Goal: Task Accomplishment & Management: Manage account settings

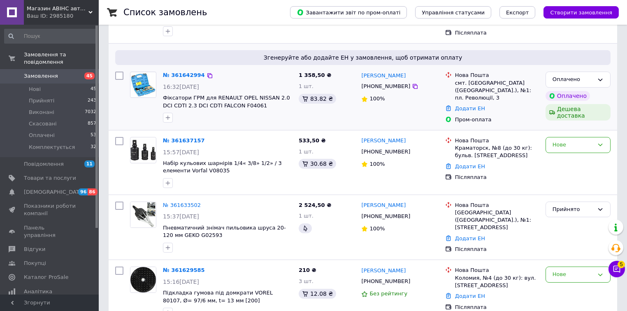
scroll to position [197, 0]
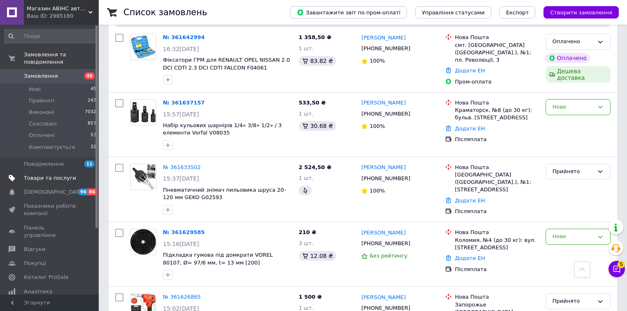
click at [61, 174] on span "Товари та послуги" at bounding box center [50, 177] width 52 height 7
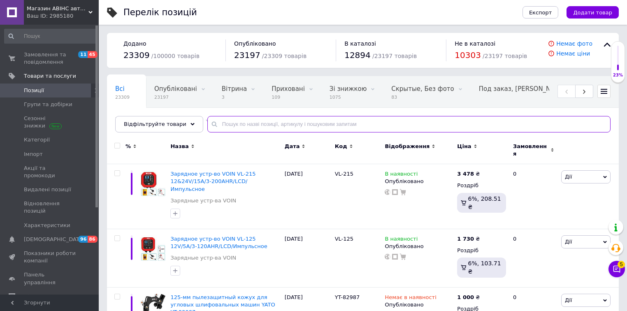
click at [272, 122] on input "text" at bounding box center [408, 124] width 403 height 16
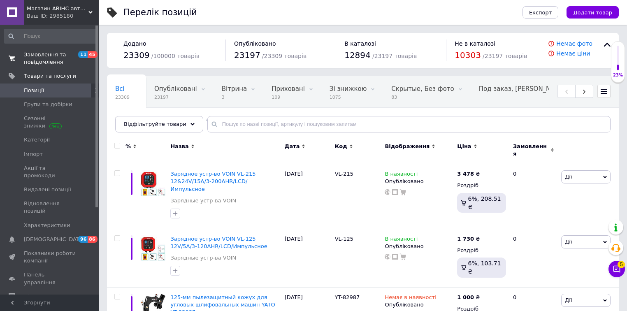
drag, startPoint x: 272, startPoint y: 122, endPoint x: 58, endPoint y: 56, distance: 223.7
click at [58, 56] on span "Замовлення та повідомлення" at bounding box center [50, 58] width 52 height 15
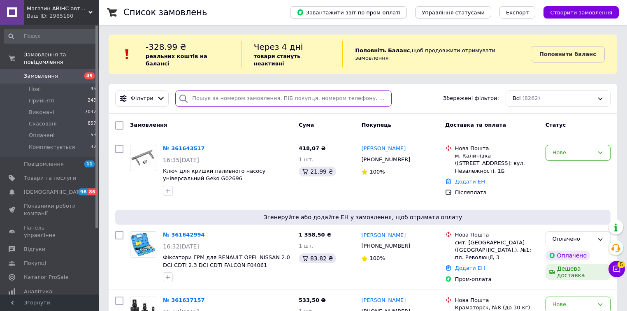
click at [229, 95] on input "search" at bounding box center [283, 98] width 216 height 16
paste input "+380505734753"
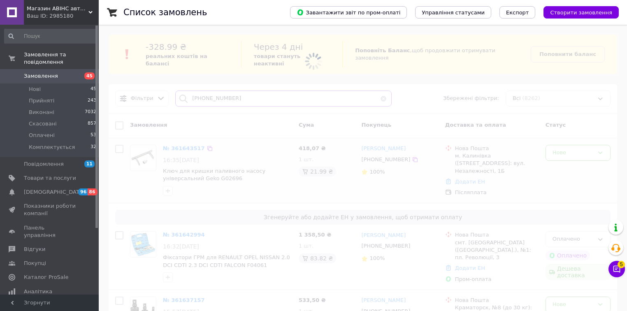
type input "+380505734753"
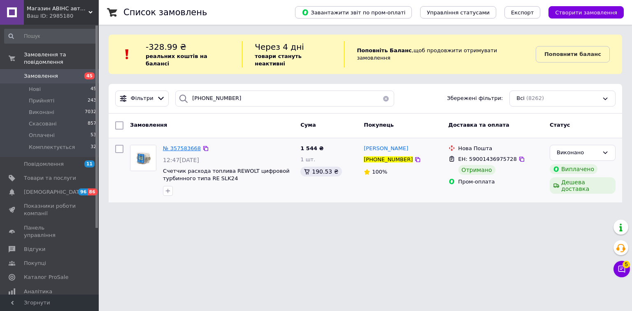
click at [187, 145] on span "№ 357583668" at bounding box center [182, 148] width 38 height 6
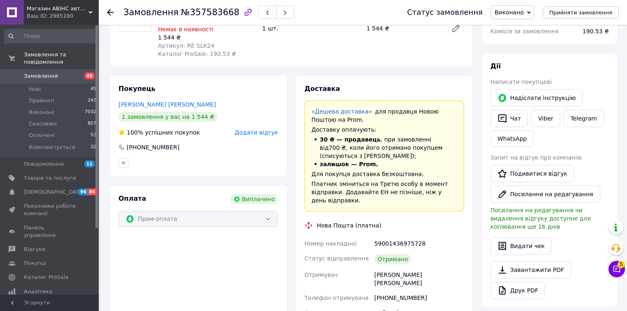
scroll to position [195, 0]
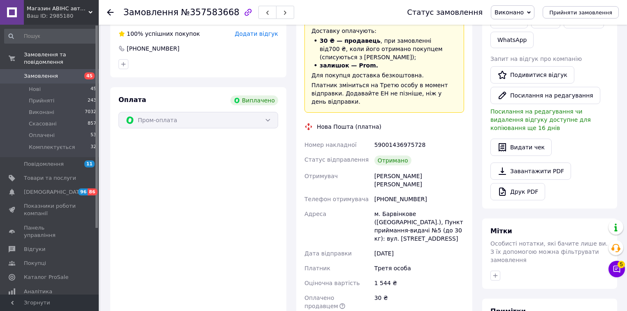
click at [408, 206] on div "м. Барвінкове (Харківська обл.), Пункт приймання-видачі №5 (до 30 кг): вул. Над…" at bounding box center [419, 225] width 93 height 39
drag, startPoint x: 412, startPoint y: 195, endPoint x: 380, endPoint y: 197, distance: 32.1
click at [380, 206] on div "м. Барвінкове (Харківська обл.), Пункт приймання-видачі №5 (до 30 кг): вул. Над…" at bounding box center [419, 225] width 93 height 39
copy div "Барвінкове"
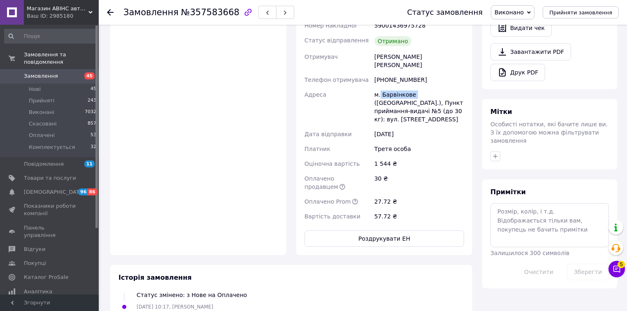
scroll to position [261, 0]
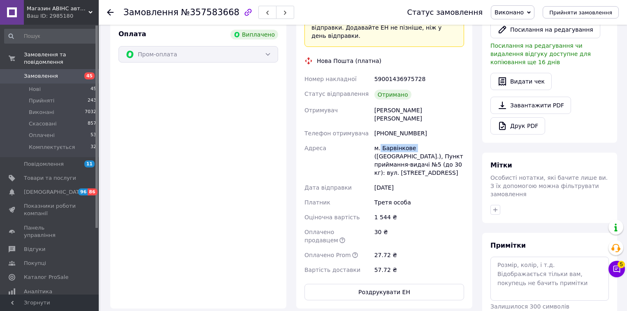
click at [49, 72] on span "Замовлення" at bounding box center [41, 75] width 34 height 7
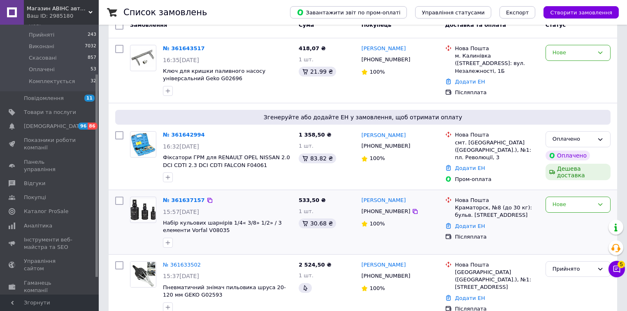
scroll to position [132, 0]
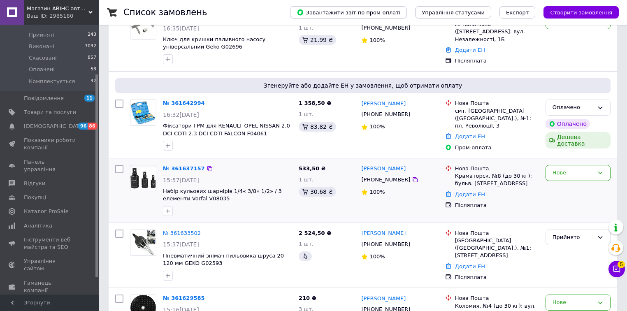
click at [120, 165] on input "checkbox" at bounding box center [119, 169] width 8 height 8
checkbox input "true"
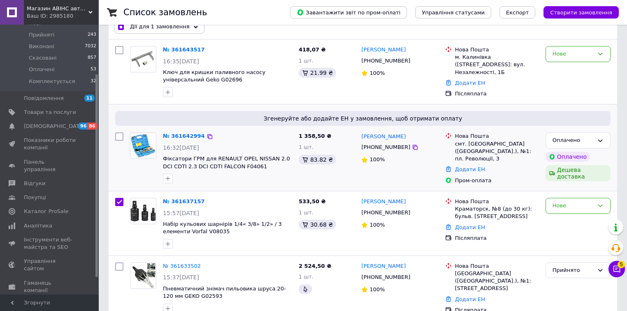
click at [115, 132] on input "checkbox" at bounding box center [119, 136] width 8 height 8
checkbox input "true"
drag, startPoint x: 201, startPoint y: 72, endPoint x: 177, endPoint y: 74, distance: 23.6
click at [177, 74] on span "Ключ для кришки паливного насосу універсальний Geko G02696" at bounding box center [227, 76] width 129 height 15
copy span "G02696"
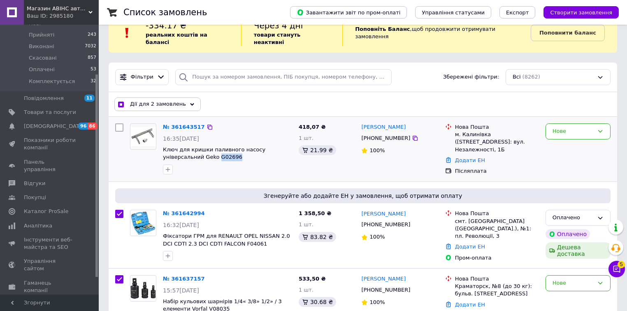
scroll to position [33, 0]
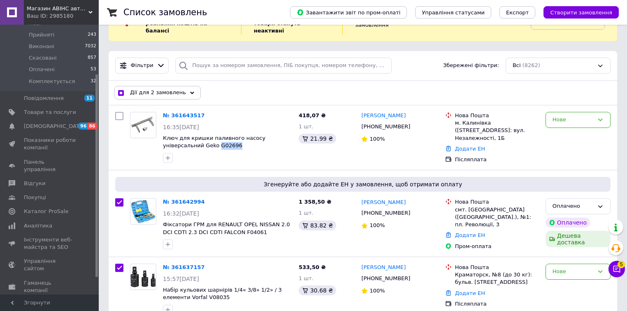
click at [163, 89] on span "Дії для 2 замовлень" at bounding box center [158, 92] width 56 height 7
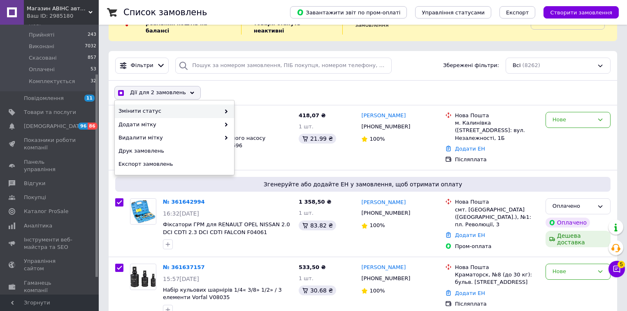
click at [163, 107] on span "Змінити статус" at bounding box center [169, 110] width 102 height 7
click at [198, 107] on span "Змінити статус" at bounding box center [169, 110] width 102 height 7
click at [211, 107] on span "Змінити статус" at bounding box center [169, 110] width 102 height 7
click at [225, 109] on icon at bounding box center [226, 111] width 4 height 4
checkbox input "true"
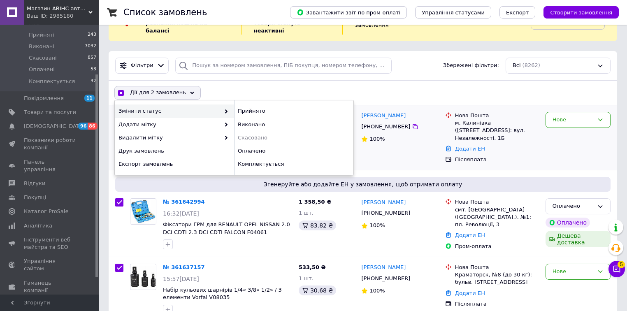
click at [247, 105] on div "Прийнято" at bounding box center [293, 110] width 119 height 13
checkbox input "false"
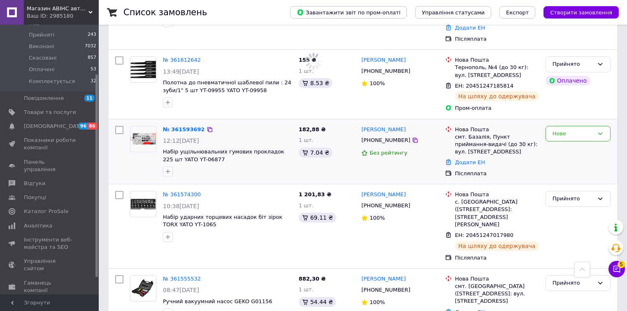
scroll to position [526, 0]
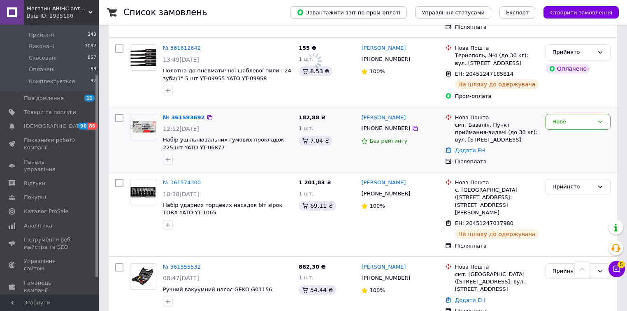
click at [187, 114] on link "№ 361593692" at bounding box center [184, 117] width 42 height 6
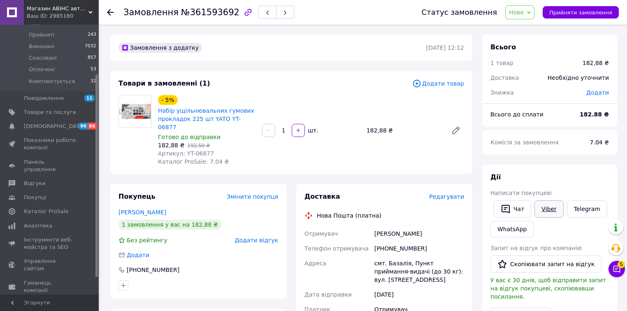
click at [553, 206] on link "Viber" at bounding box center [548, 208] width 29 height 17
drag, startPoint x: 251, startPoint y: 118, endPoint x: 155, endPoint y: 111, distance: 96.9
click at [155, 111] on div "- 5% Набір ущільнювальних гумових прокладок 225 шт YATO YT-06877 Готово до відп…" at bounding box center [207, 130] width 104 height 74
copy link "Набір ущільнювальних гумових прокладок 225 шт YATO YT-06877"
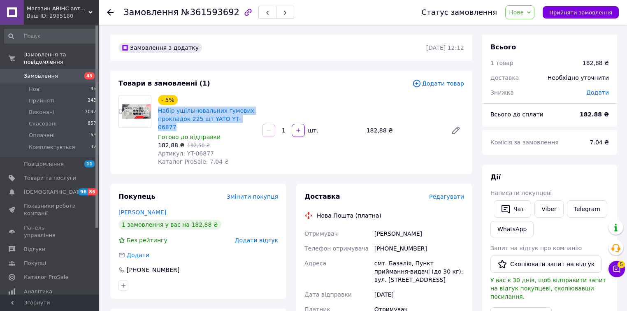
click at [59, 72] on span "Замовлення" at bounding box center [50, 75] width 52 height 7
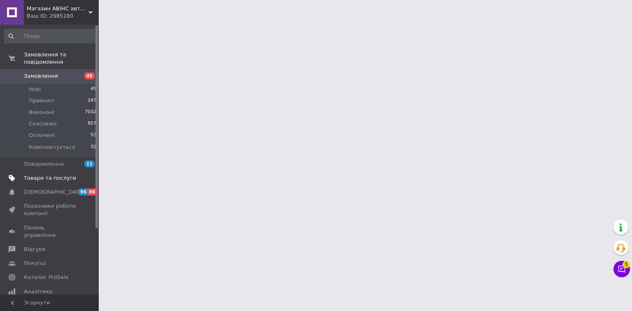
click at [51, 174] on span "Товари та послуги" at bounding box center [50, 177] width 52 height 7
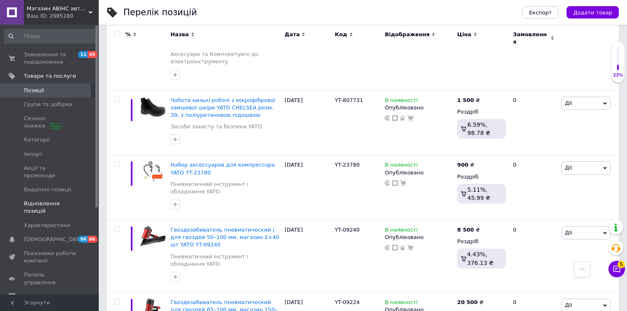
scroll to position [197, 0]
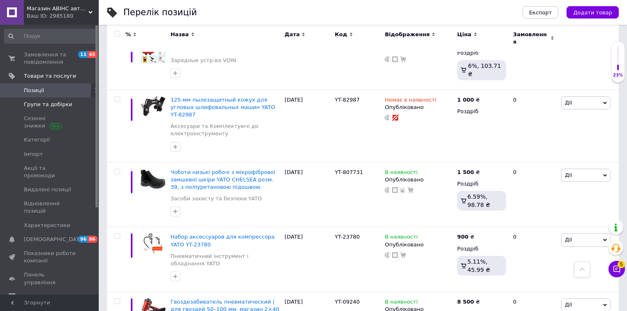
click at [54, 102] on span "Групи та добірки" at bounding box center [48, 104] width 49 height 7
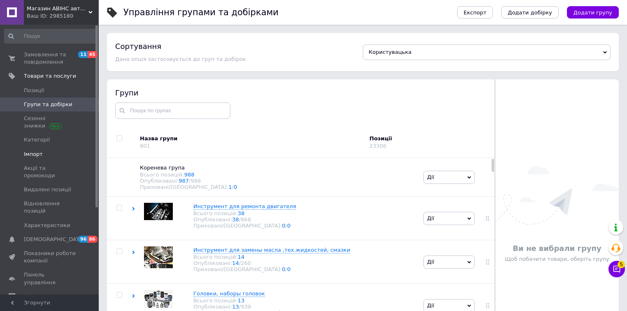
click at [51, 153] on span "Імпорт" at bounding box center [50, 153] width 52 height 7
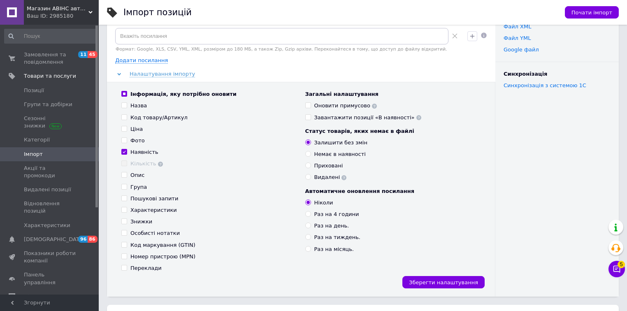
scroll to position [132, 0]
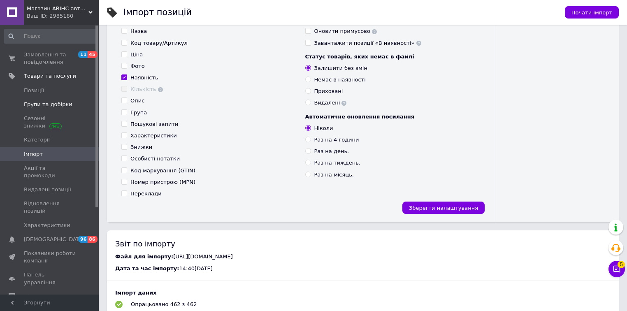
click at [44, 104] on span "Групи та добірки" at bounding box center [48, 104] width 49 height 7
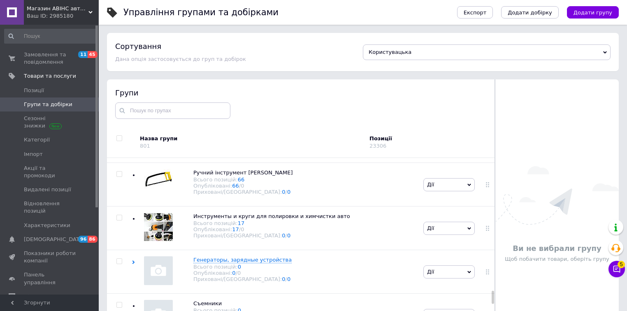
scroll to position [2105, 0]
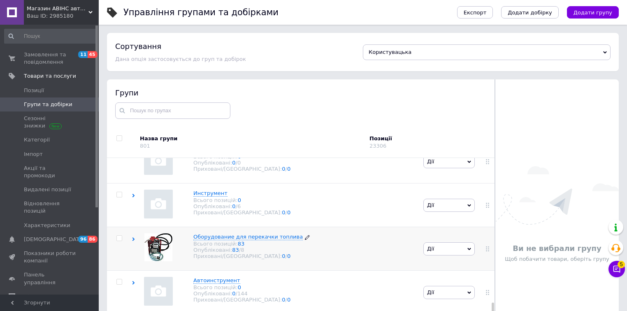
click at [215, 236] on span "Оборудование для перекачки топлива" at bounding box center [247, 237] width 109 height 6
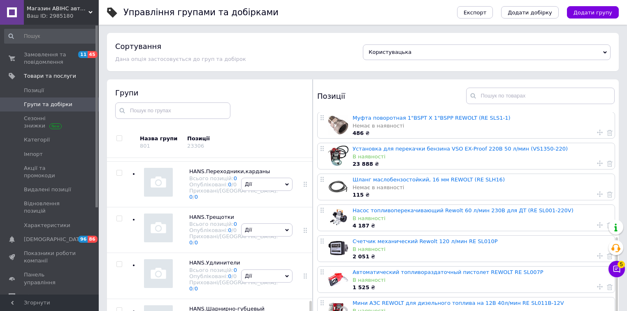
scroll to position [3695, 0]
checkbox input "true"
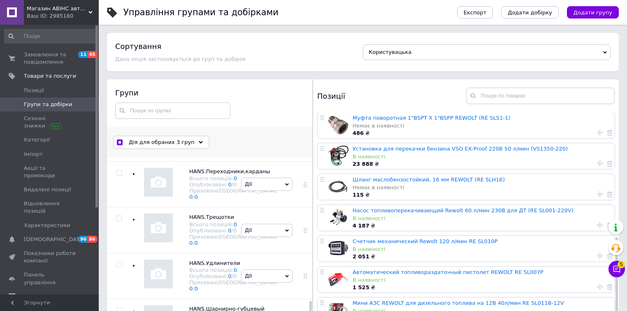
click at [199, 142] on use at bounding box center [201, 142] width 4 height 2
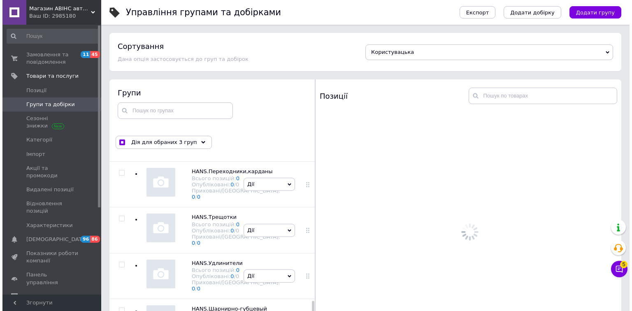
scroll to position [0, 0]
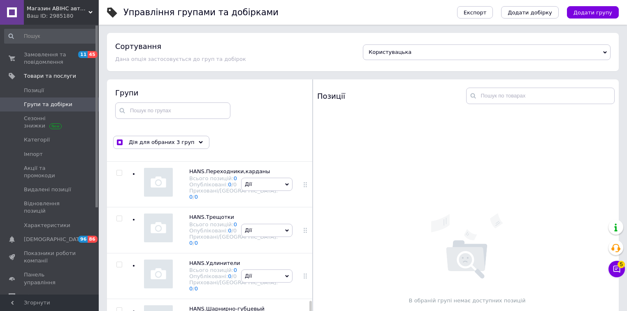
checkbox input "false"
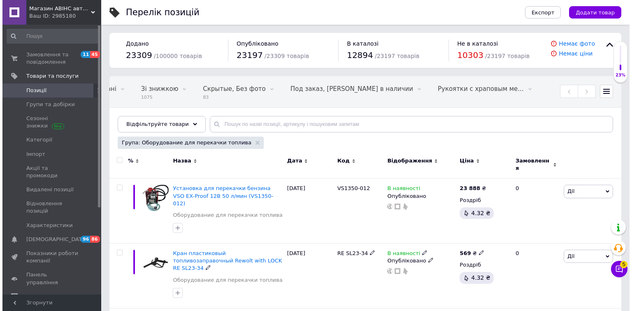
scroll to position [0, 200]
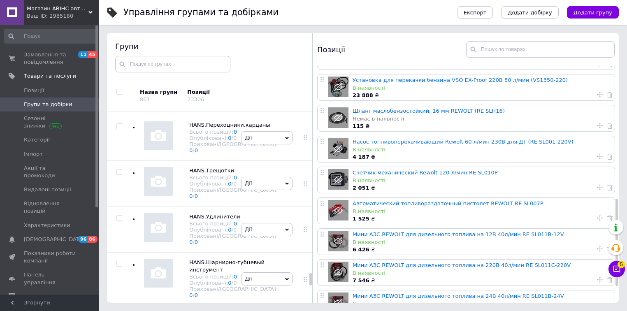
scroll to position [4045, 0]
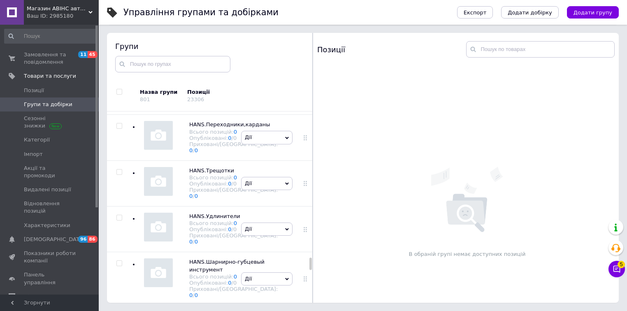
scroll to position [3683, 0]
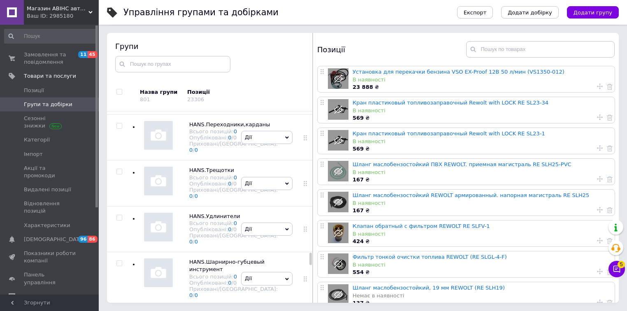
scroll to position [3716, 0]
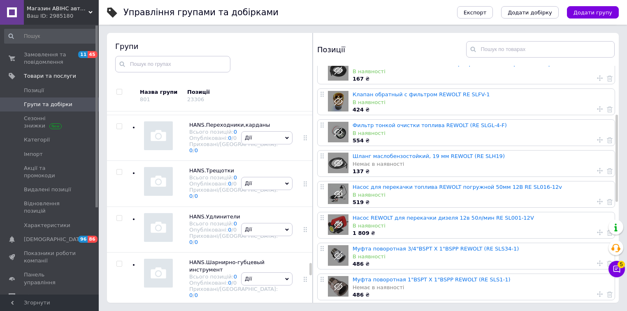
scroll to position [3815, 0]
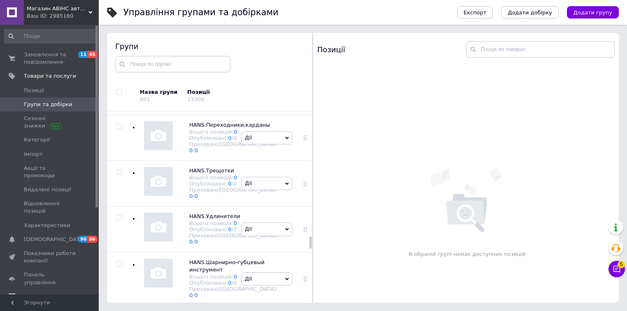
scroll to position [3914, 0]
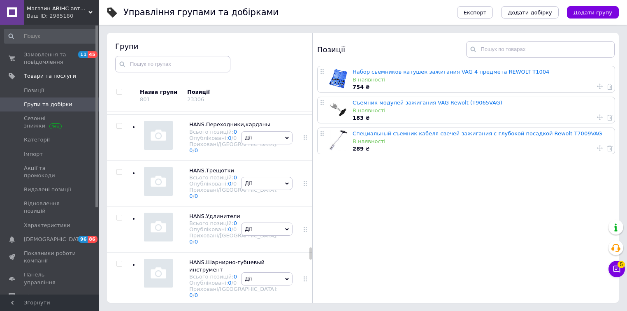
scroll to position [4769, 0]
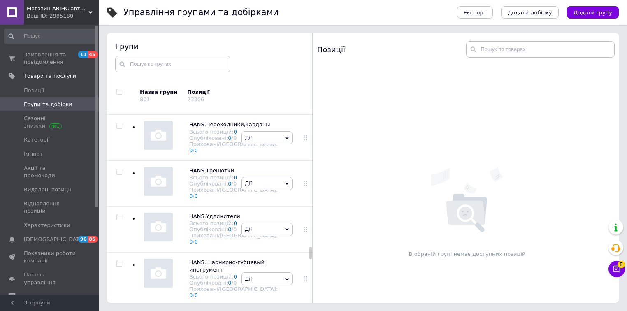
scroll to position [4900, 0]
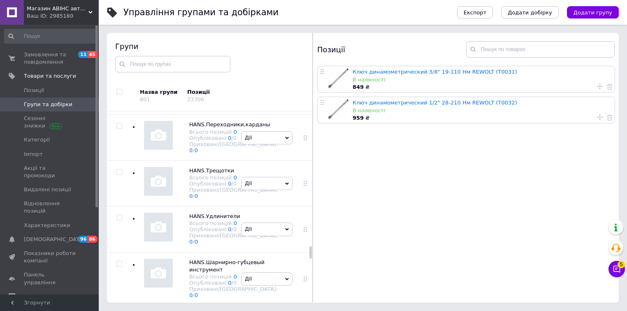
scroll to position [4966, 0]
click at [56, 62] on span "Замовлення та повідомлення" at bounding box center [50, 58] width 52 height 15
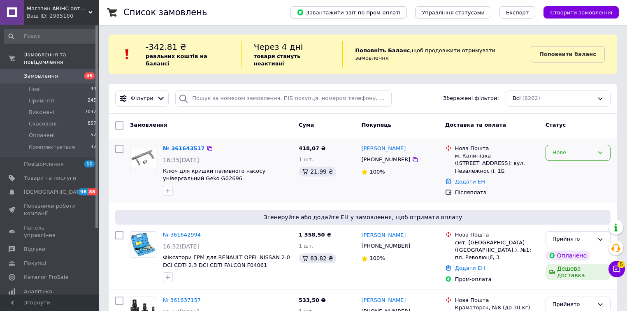
click at [564, 148] on div "Нове" at bounding box center [572, 152] width 41 height 9
click at [564, 162] on li "Прийнято" at bounding box center [578, 169] width 64 height 15
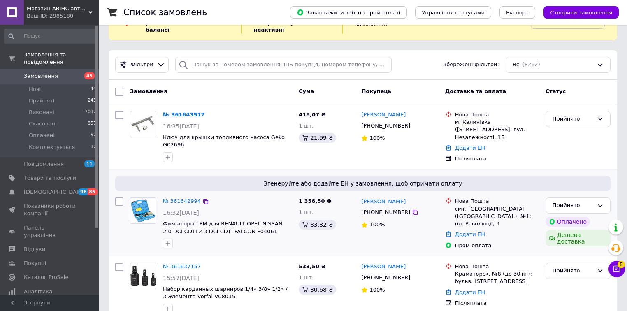
scroll to position [99, 0]
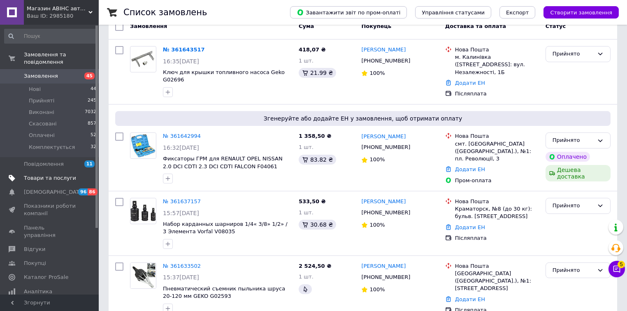
click at [63, 174] on span "Товари та послуги" at bounding box center [50, 177] width 52 height 7
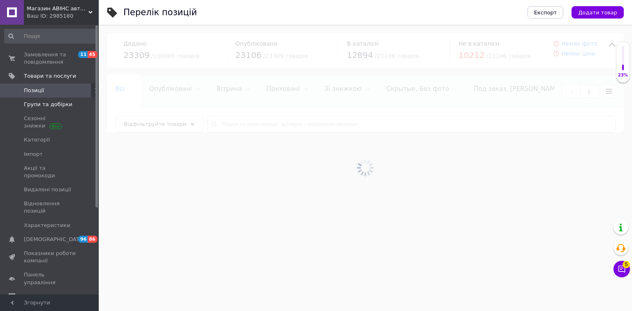
click at [61, 108] on link "Групи та добірки" at bounding box center [50, 104] width 101 height 14
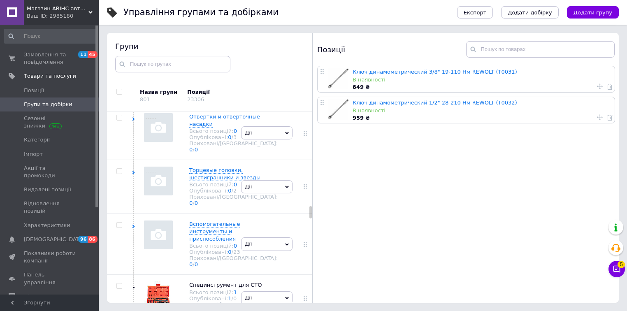
scroll to position [3344, 0]
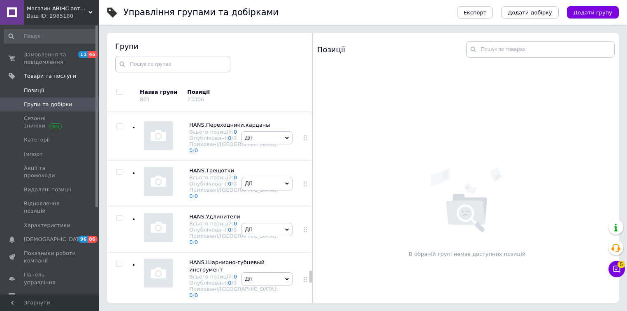
scroll to position [5852, 0]
click at [46, 95] on link "Позиції" at bounding box center [50, 90] width 101 height 14
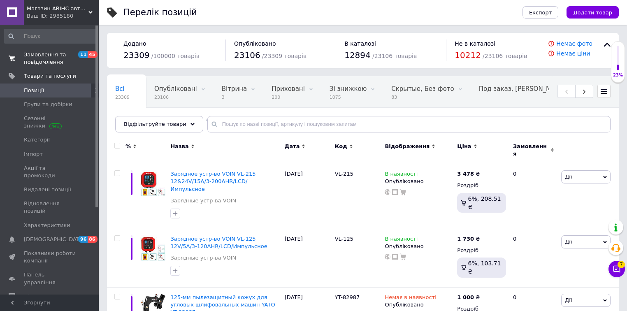
click at [51, 59] on span "Замовлення та повідомлення" at bounding box center [50, 58] width 52 height 15
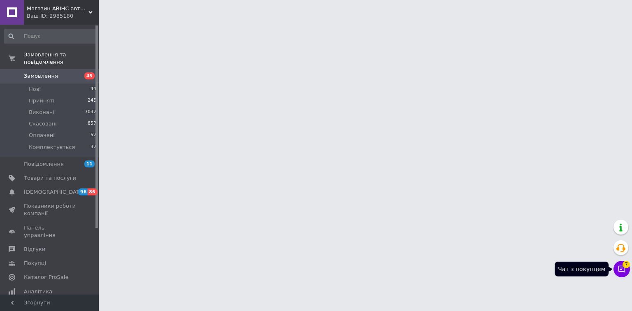
click at [620, 266] on icon at bounding box center [621, 269] width 7 height 7
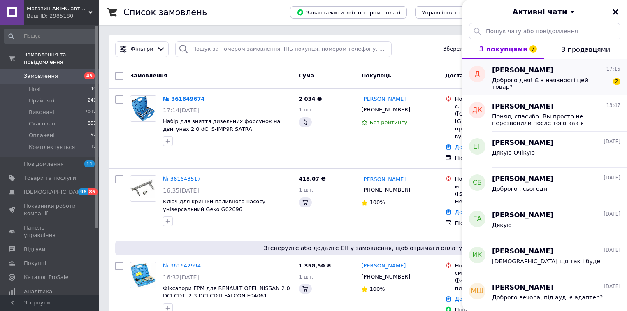
click at [565, 84] on div "Доброго дня! Є в наявності цей товар?" at bounding box center [550, 83] width 117 height 13
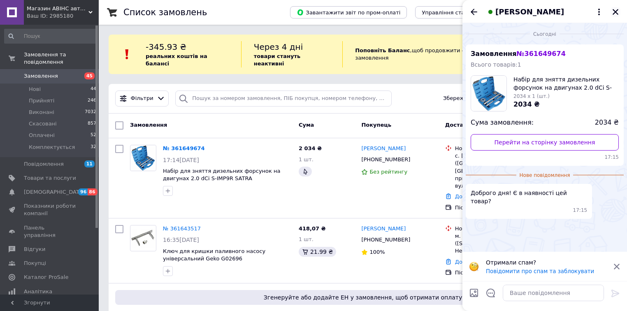
click at [617, 12] on icon "Закрити" at bounding box center [614, 11] width 7 height 7
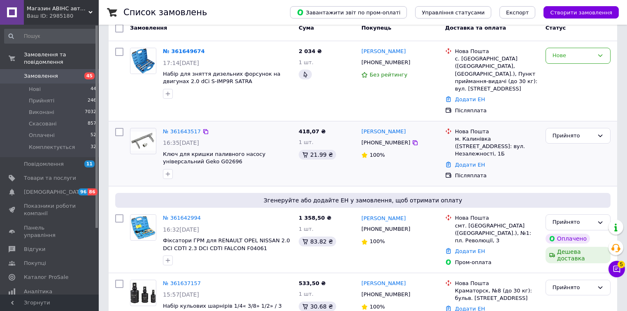
scroll to position [99, 0]
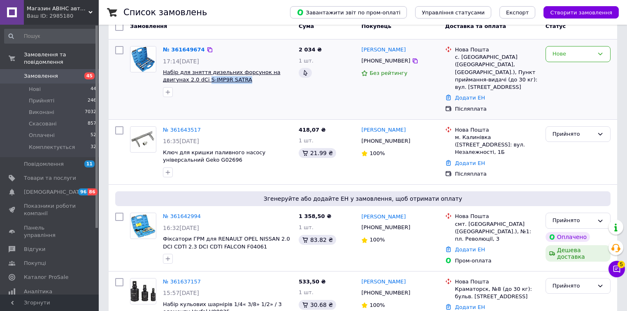
drag, startPoint x: 229, startPoint y: 74, endPoint x: 180, endPoint y: 74, distance: 49.3
click at [180, 74] on span "Набір для зняття дизельних форсунок на двигунах 2.0 dCi S-IMP9R SATRA" at bounding box center [227, 76] width 129 height 15
copy span "S-IMP9R SATRA"
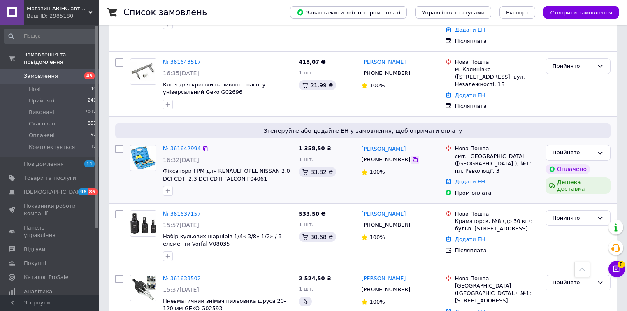
scroll to position [164, 0]
